Goal: Task Accomplishment & Management: Use online tool/utility

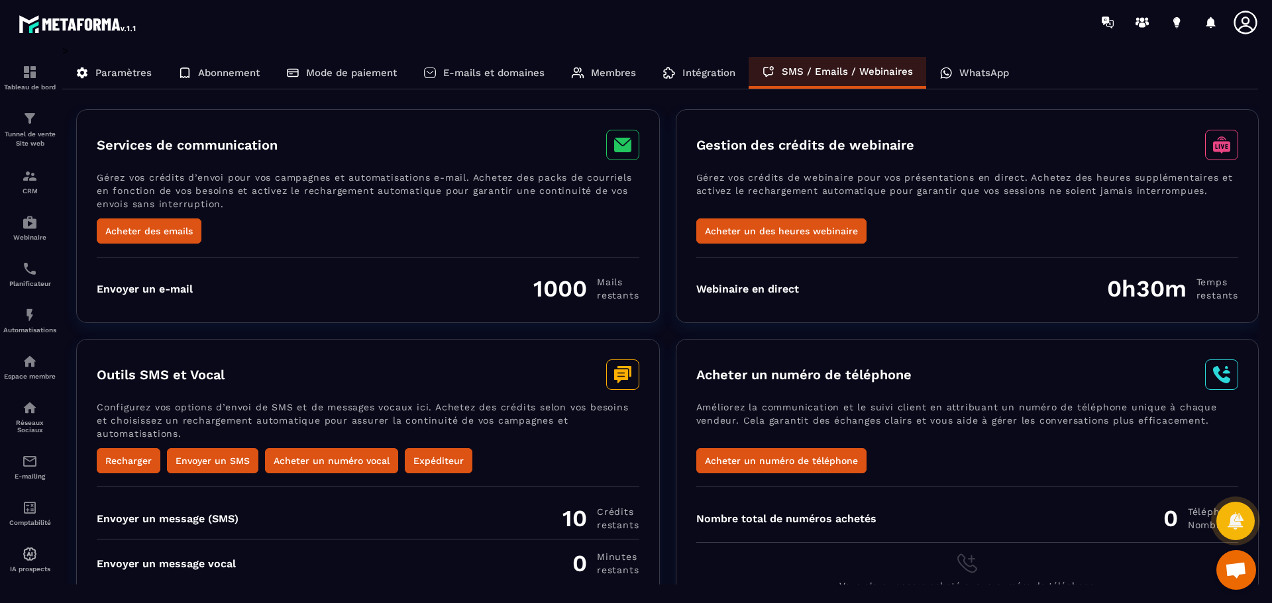
click at [959, 76] on p "WhatsApp" at bounding box center [984, 73] width 50 height 12
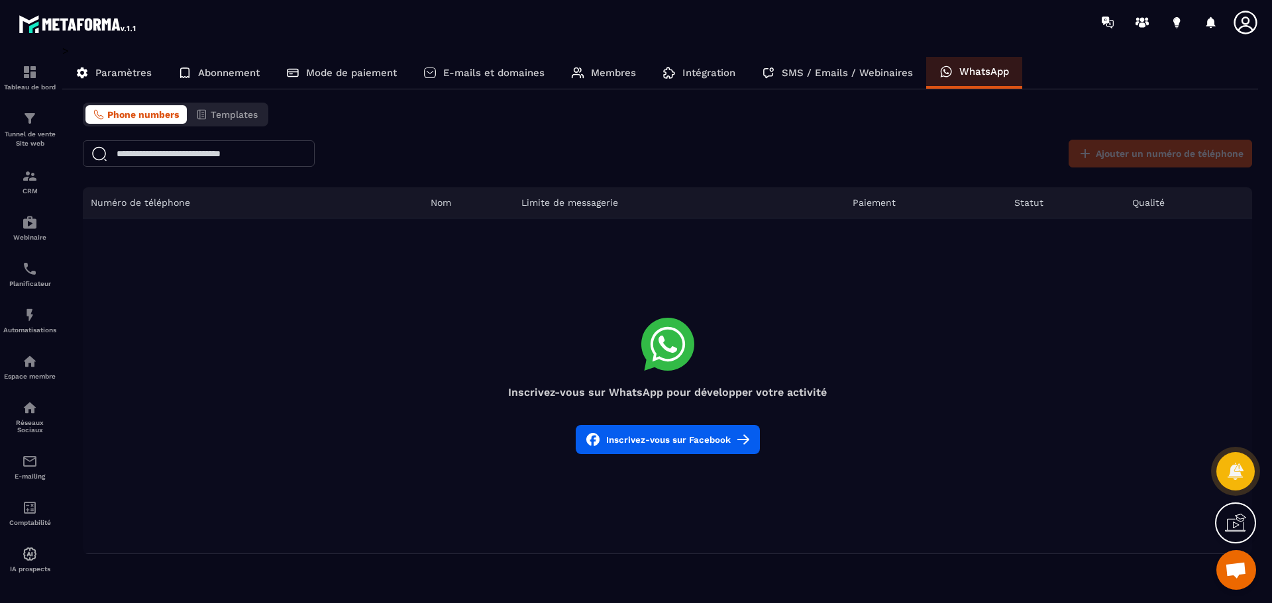
click at [125, 68] on p "Paramètres" at bounding box center [123, 73] width 56 height 12
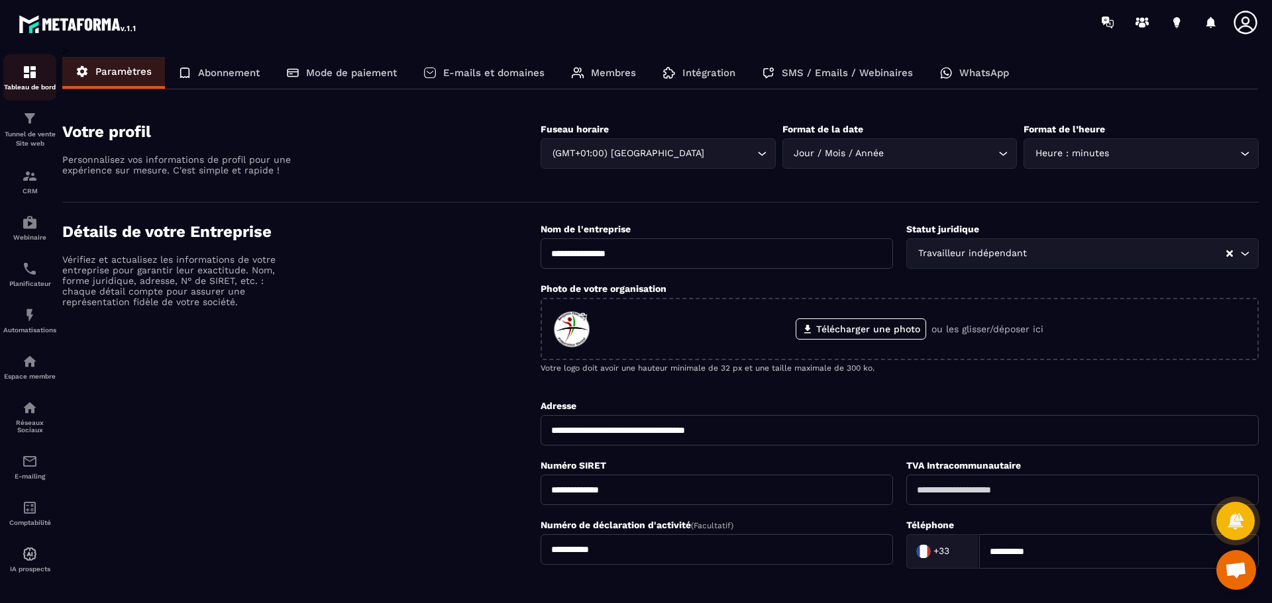
click at [32, 79] on img at bounding box center [30, 72] width 16 height 16
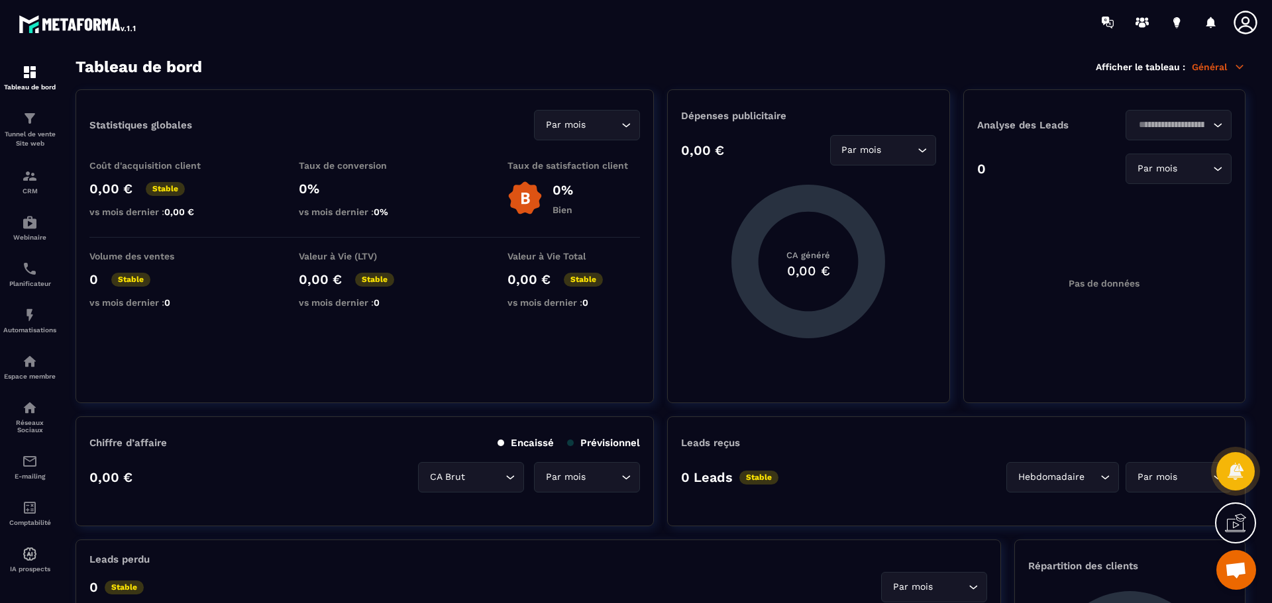
click at [1248, 23] on icon at bounding box center [1244, 22] width 23 height 23
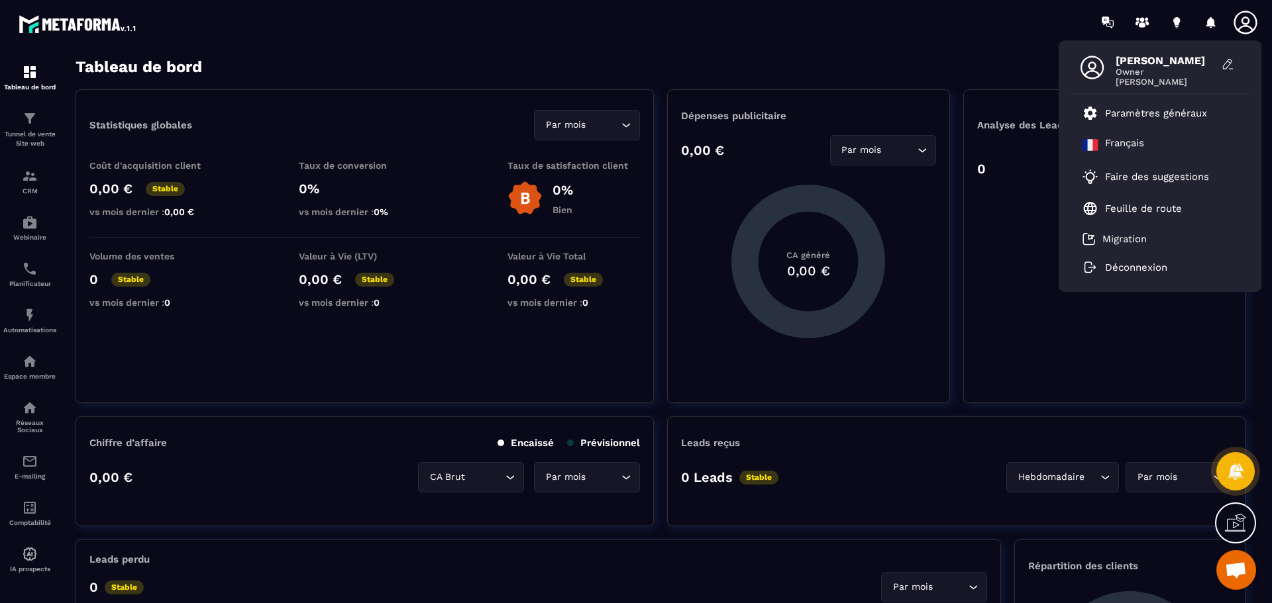
click at [900, 34] on div "[PERSON_NAME] Owner [PERSON_NAME] Paramètres généraux [DEMOGRAPHIC_DATA] Faire …" at bounding box center [714, 22] width 1116 height 44
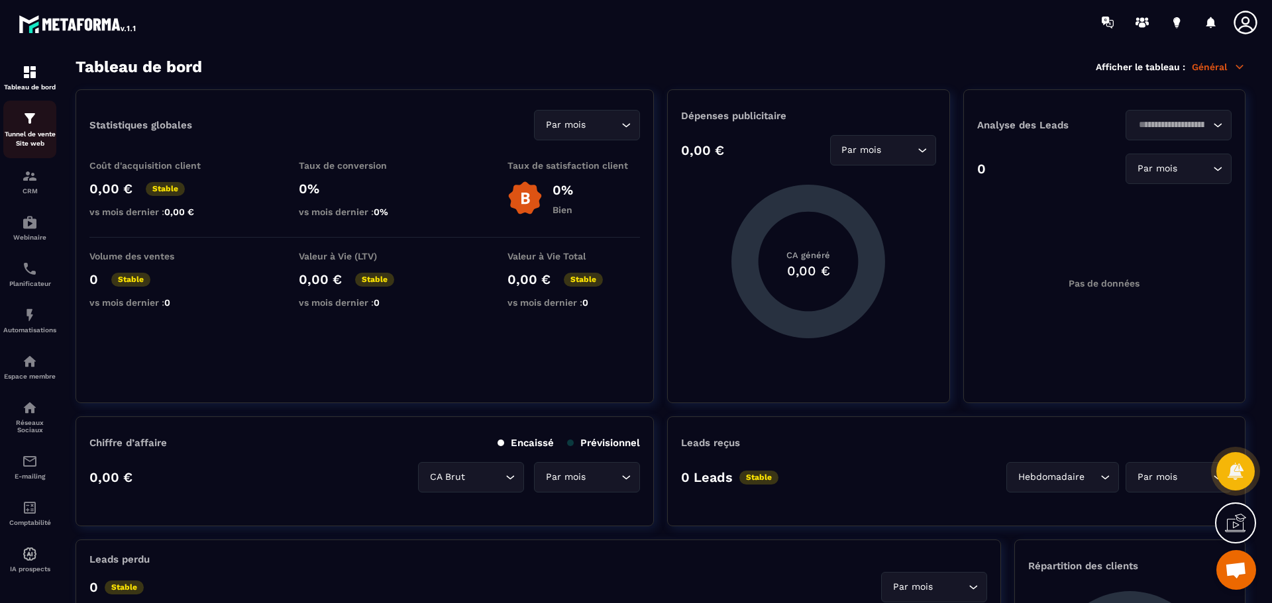
click at [27, 134] on p "Tunnel de vente Site web" at bounding box center [29, 139] width 53 height 19
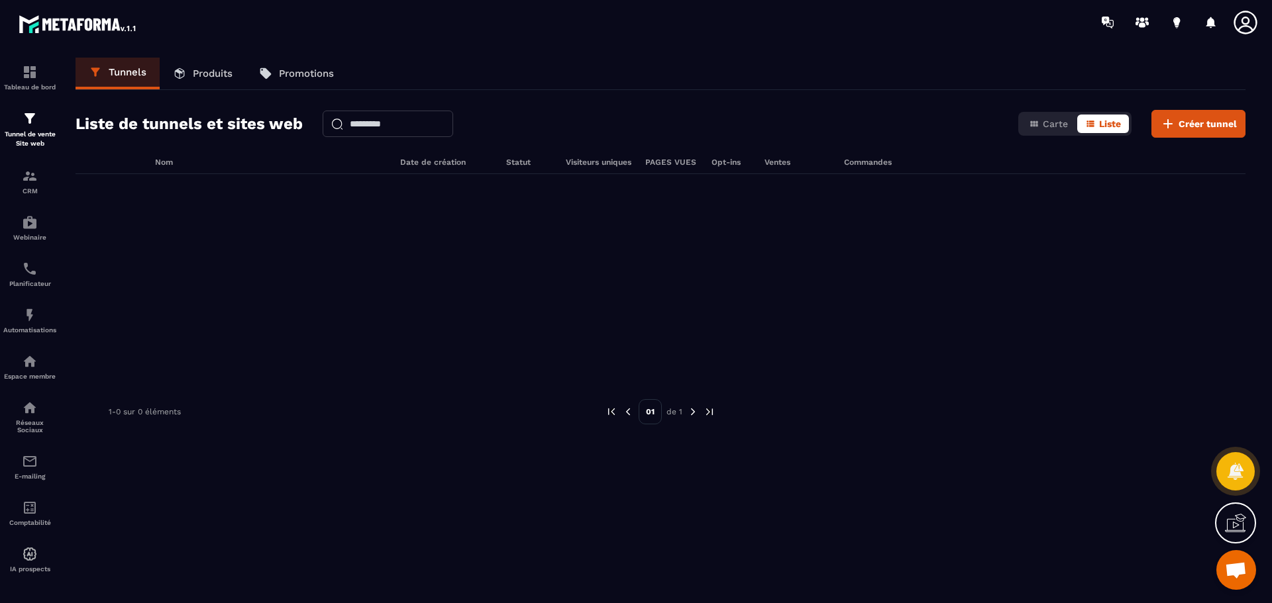
click at [210, 74] on p "Produits" at bounding box center [213, 74] width 40 height 12
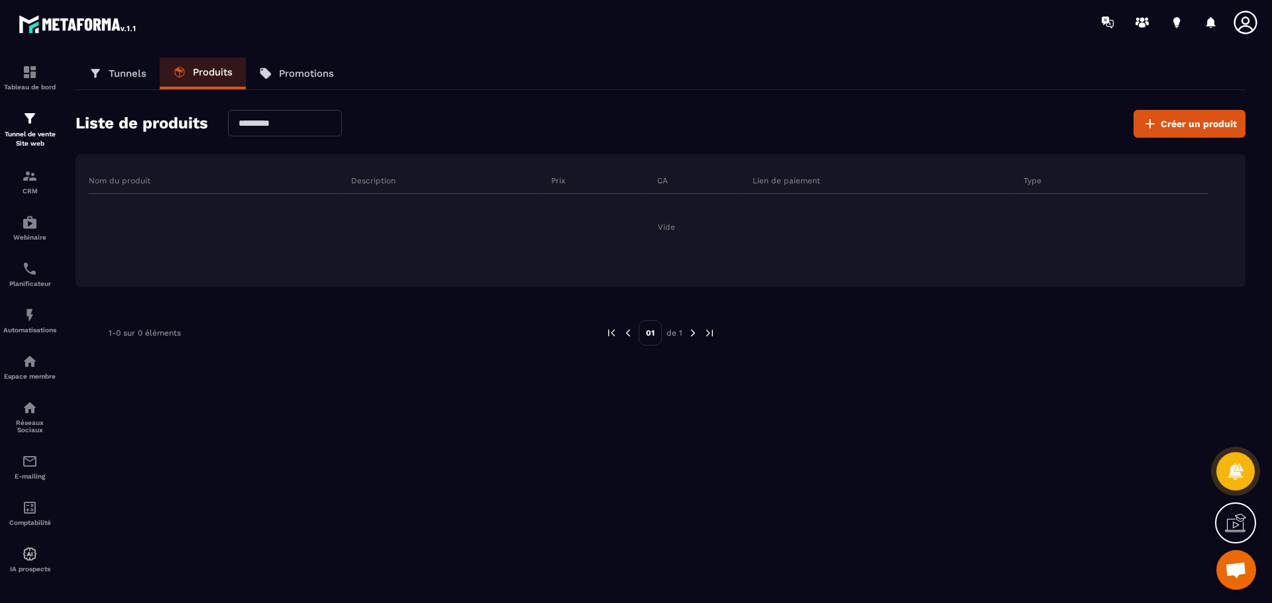
click at [315, 78] on p "Promotions" at bounding box center [306, 74] width 55 height 12
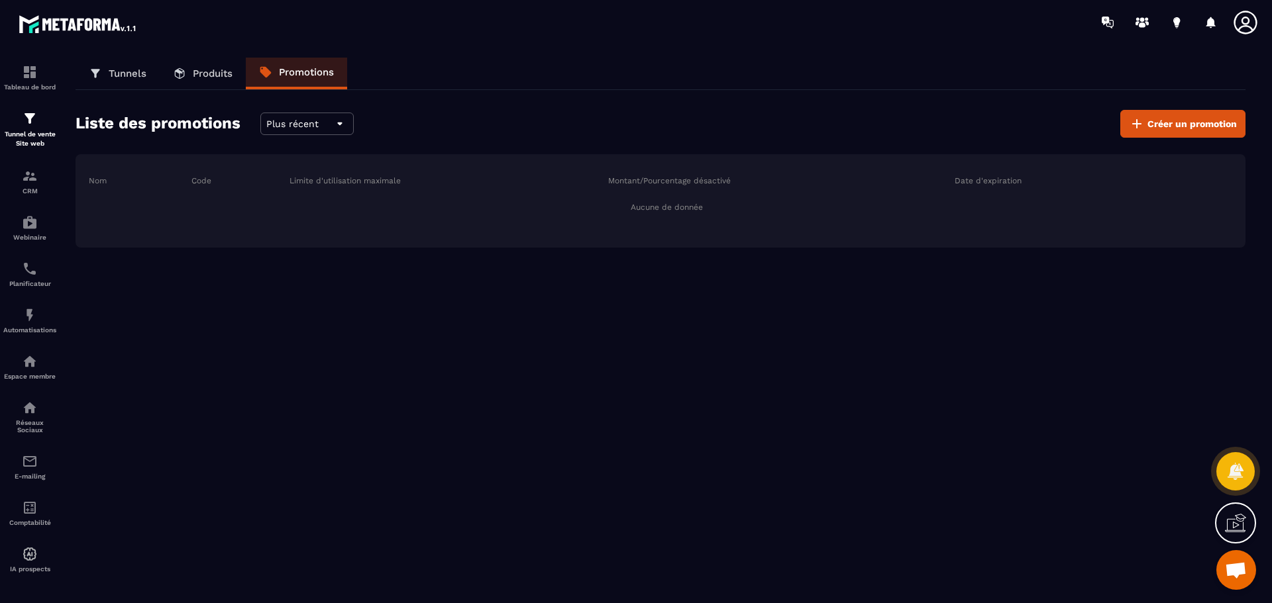
click at [202, 74] on p "Produits" at bounding box center [213, 74] width 40 height 12
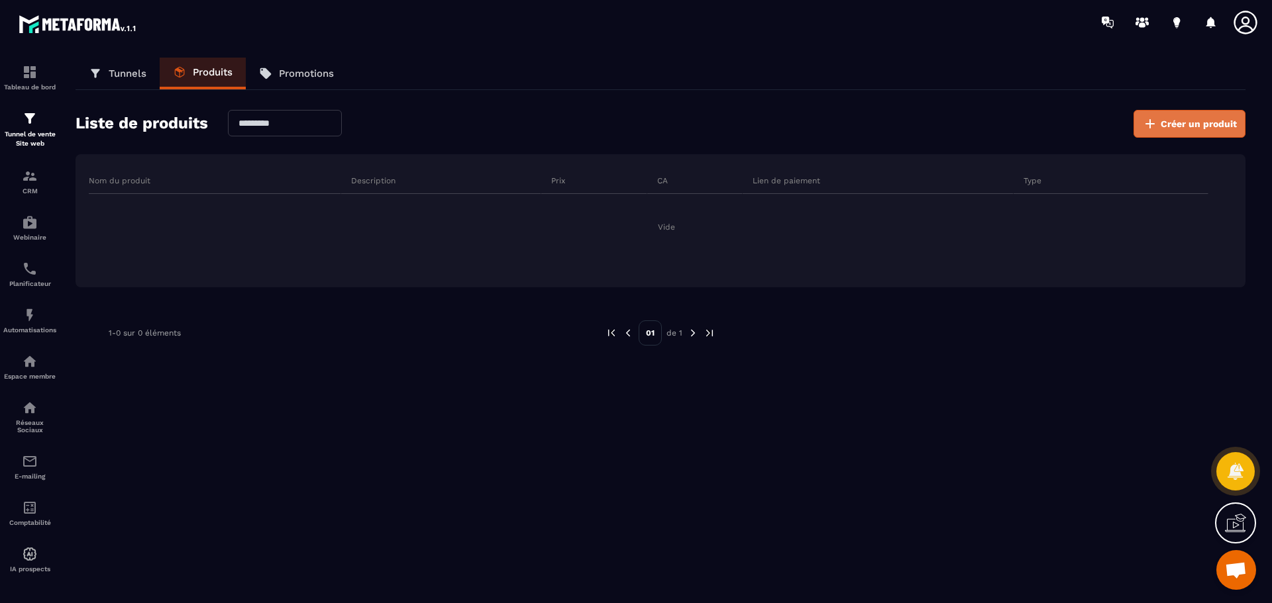
click at [1205, 127] on span "Créer un produit" at bounding box center [1199, 123] width 76 height 13
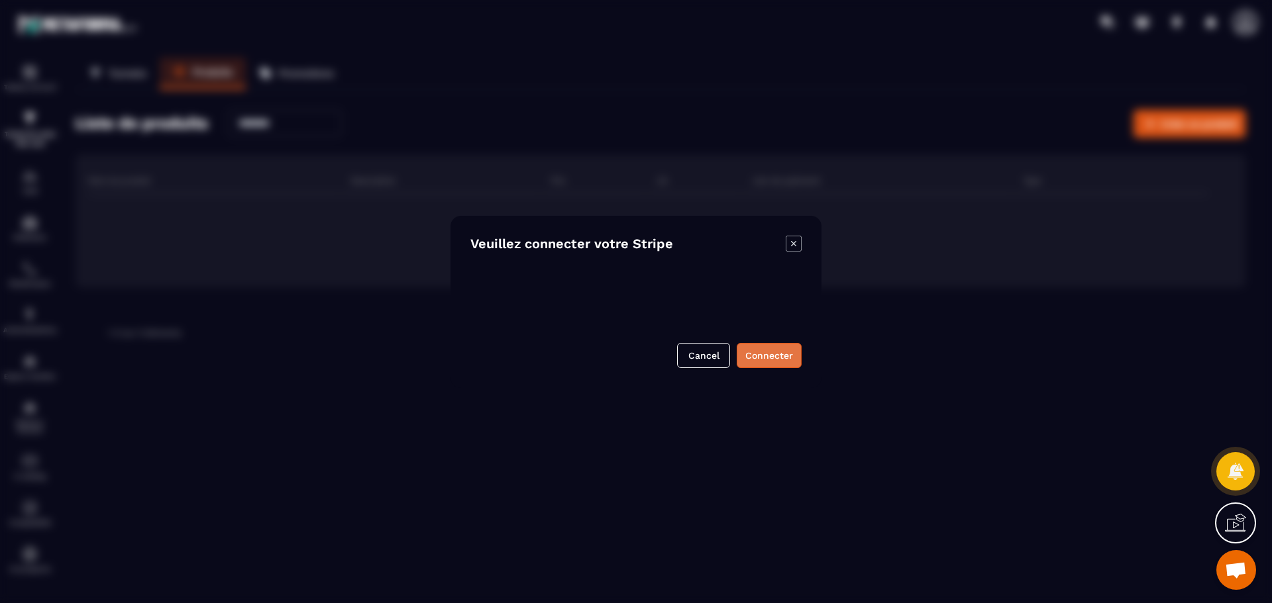
click at [756, 354] on button "Connecter" at bounding box center [769, 355] width 65 height 25
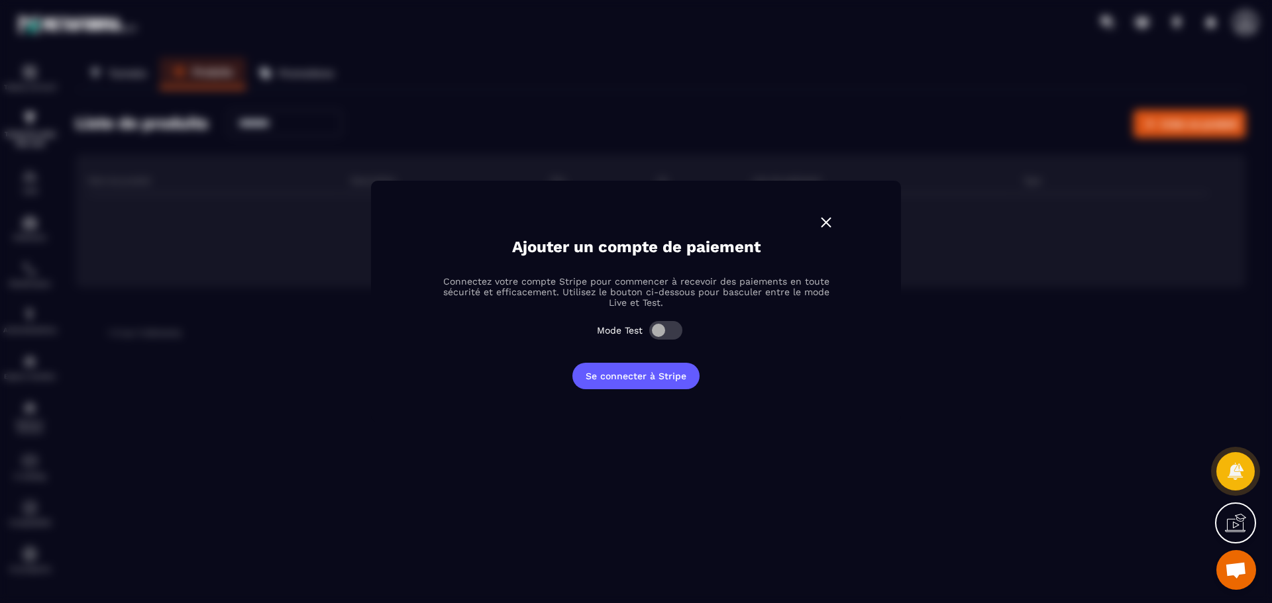
click at [670, 331] on span "Modal window" at bounding box center [665, 330] width 33 height 19
click at [826, 222] on img "Modal window" at bounding box center [825, 222] width 17 height 17
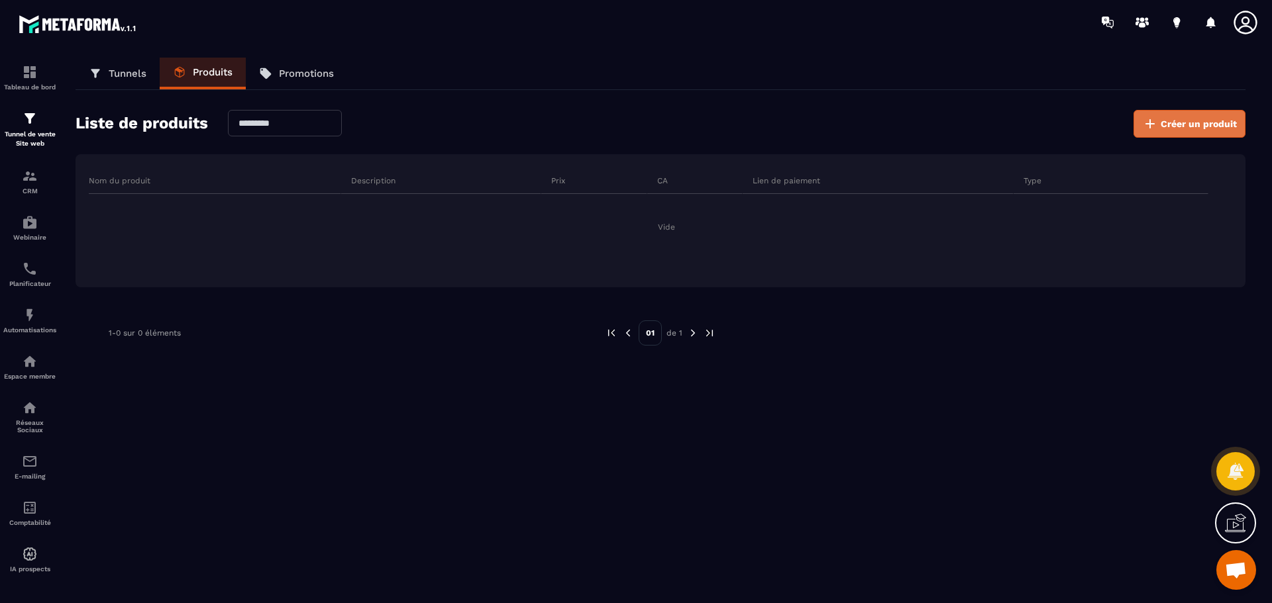
click at [1186, 114] on button "Créer un produit" at bounding box center [1189, 124] width 112 height 28
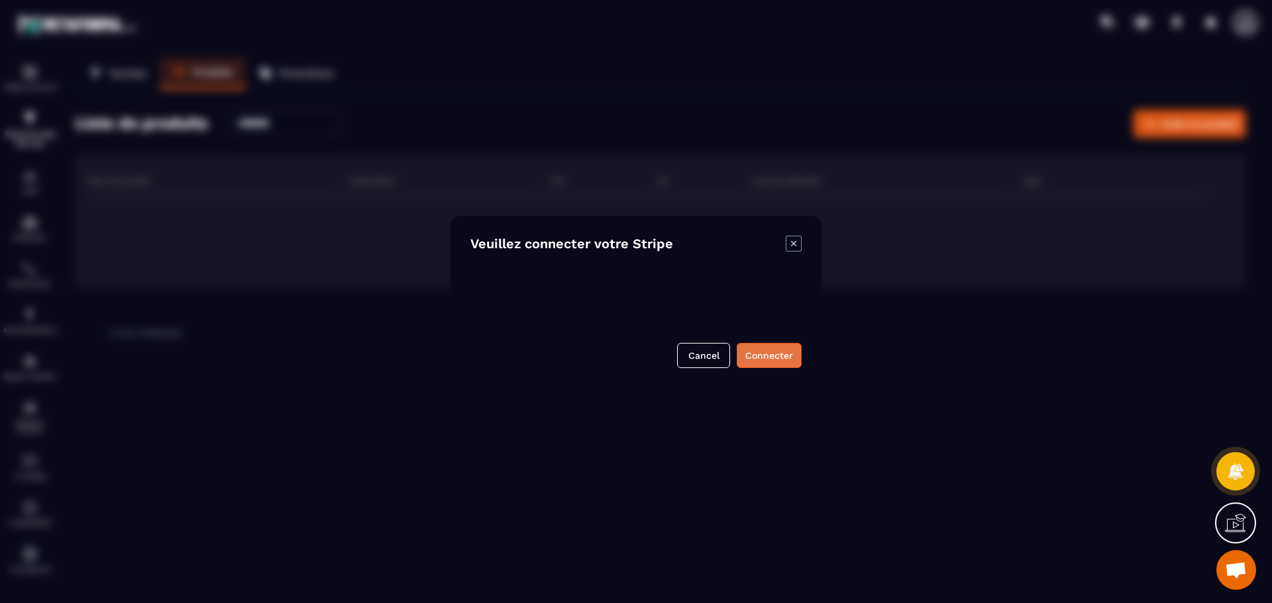
click at [762, 359] on button "Connecter" at bounding box center [769, 355] width 65 height 25
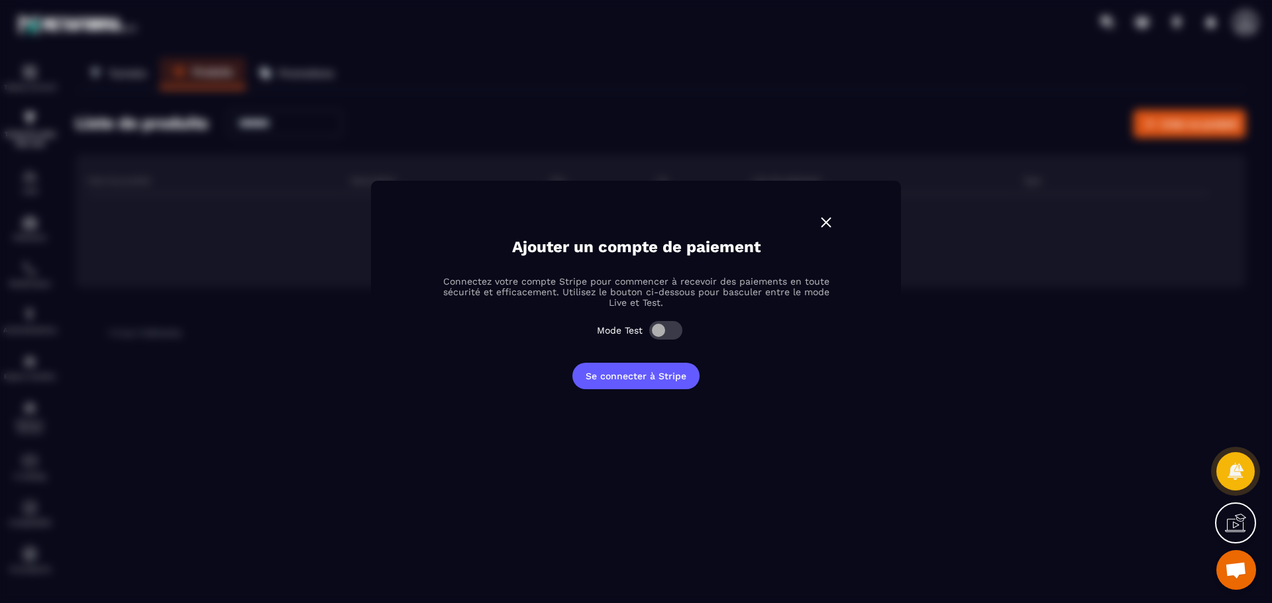
click at [671, 337] on span "Modal window" at bounding box center [665, 330] width 33 height 19
click at [678, 380] on button "Se connecter à Stripe" at bounding box center [635, 376] width 127 height 26
